Goal: Information Seeking & Learning: Learn about a topic

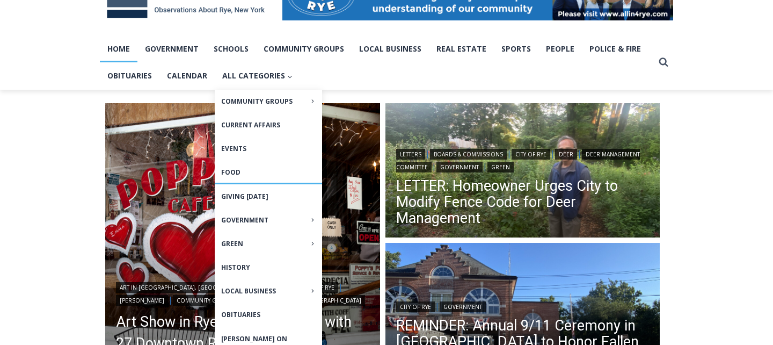
scroll to position [199, 0]
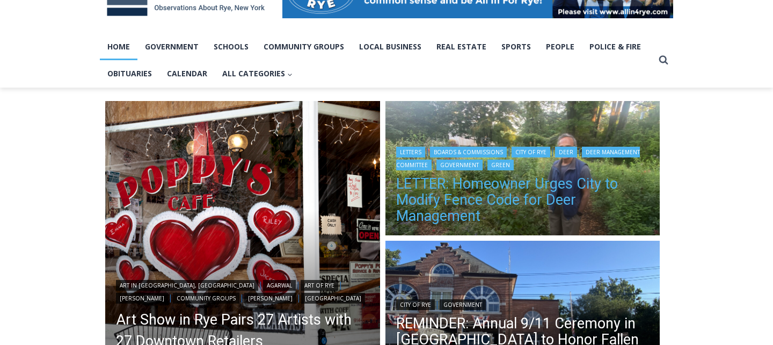
click at [426, 192] on link "LETTER: Homeowner Urges City to Modify Fence Code for Deer Management" at bounding box center [523, 200] width 254 height 48
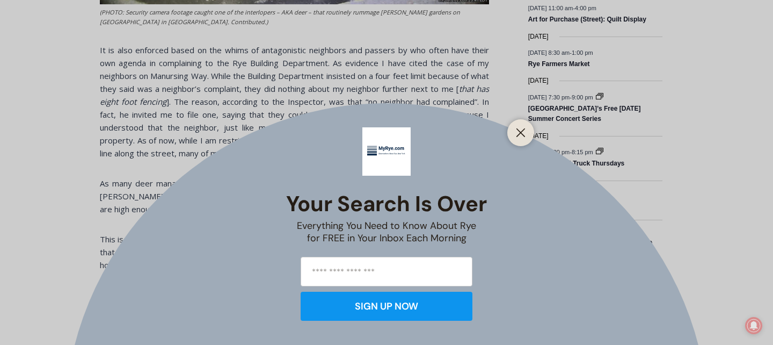
scroll to position [1493, 0]
click at [524, 132] on icon "Close" at bounding box center [521, 133] width 10 height 10
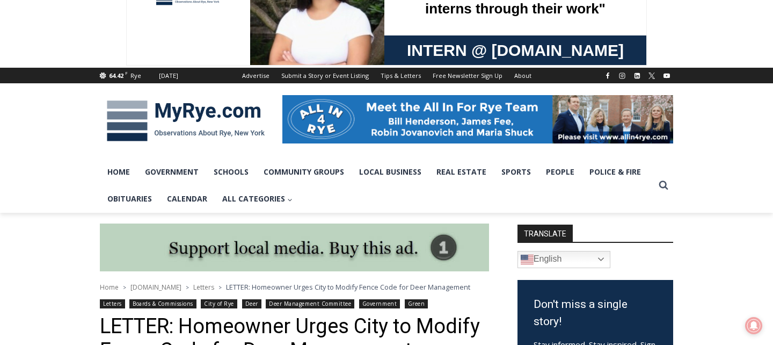
scroll to position [0, 0]
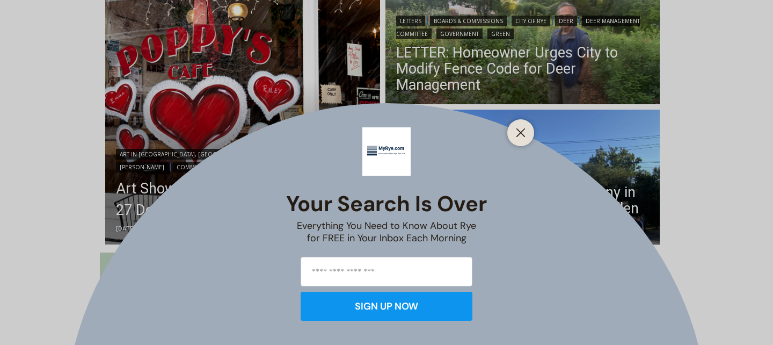
scroll to position [336, 0]
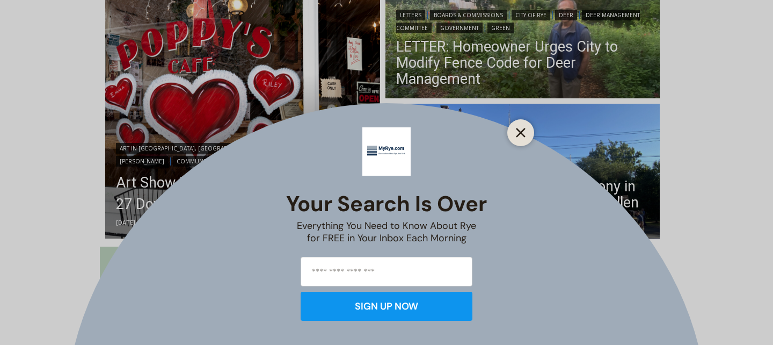
click at [527, 134] on button "Close" at bounding box center [521, 132] width 15 height 15
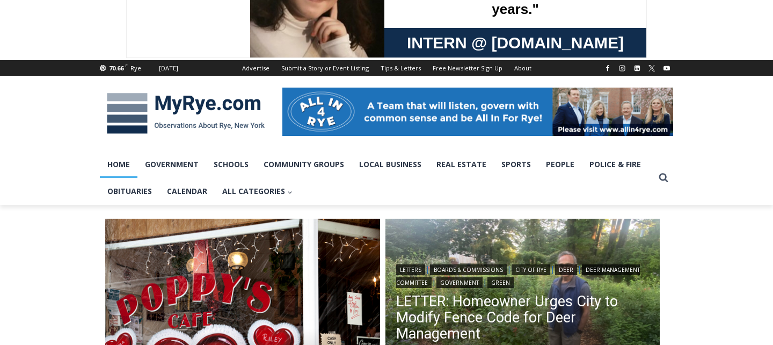
scroll to position [81, 0]
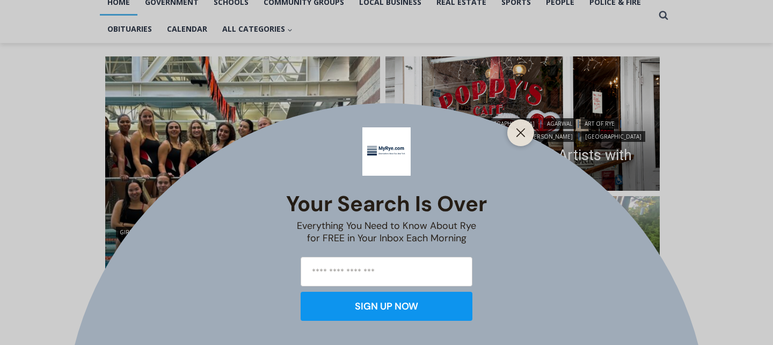
scroll to position [252, 0]
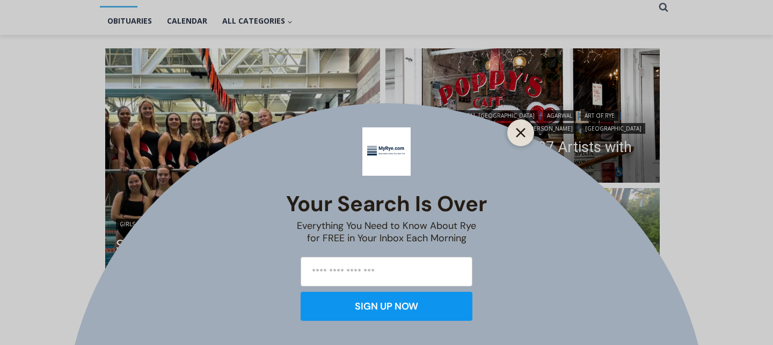
click at [526, 137] on button "Close" at bounding box center [521, 132] width 15 height 15
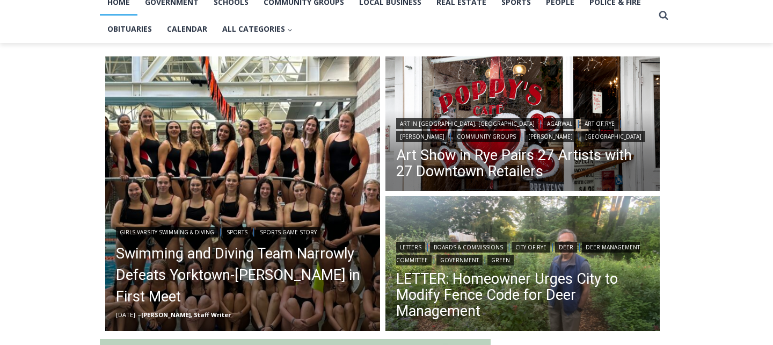
scroll to position [0, 0]
